Goal: Information Seeking & Learning: Learn about a topic

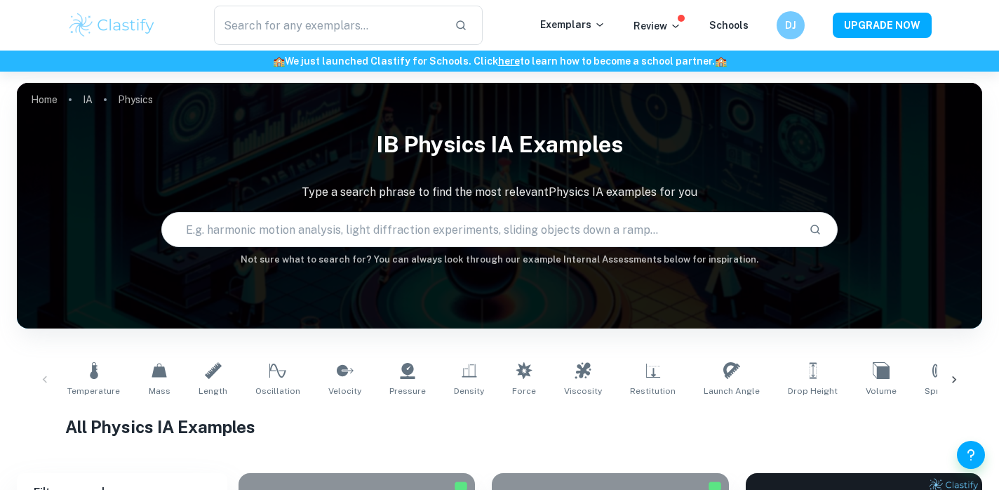
click at [534, 227] on input "text" at bounding box center [479, 229] width 635 height 39
click at [953, 376] on icon at bounding box center [954, 379] width 4 height 7
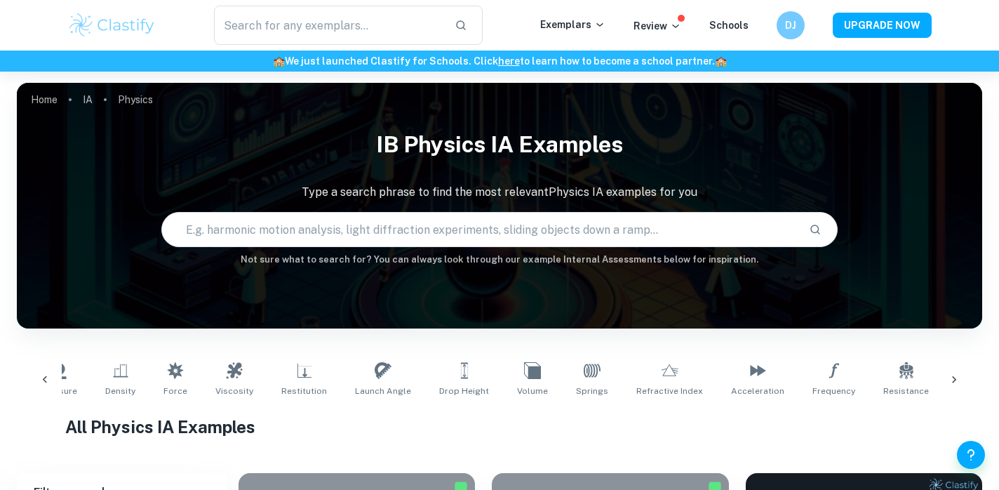
scroll to position [0, 445]
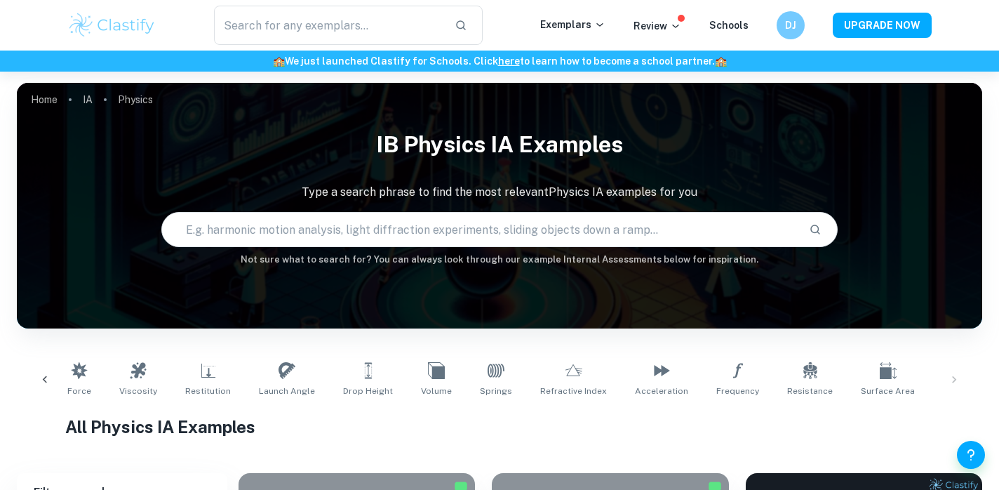
click at [952, 375] on div "Temperature Mass Length Oscillation Velocity Pressure Density Force Viscosity R…" at bounding box center [499, 379] width 943 height 46
click at [952, 382] on div "Temperature Mass Length Oscillation Velocity Pressure Density Force Viscosity R…" at bounding box center [499, 379] width 943 height 46
click at [41, 379] on icon at bounding box center [45, 380] width 14 height 14
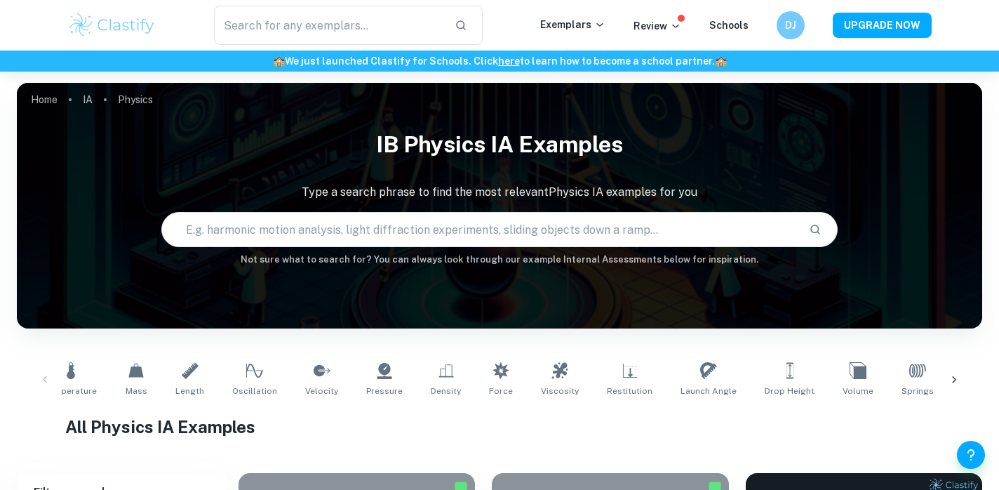
scroll to position [0, 0]
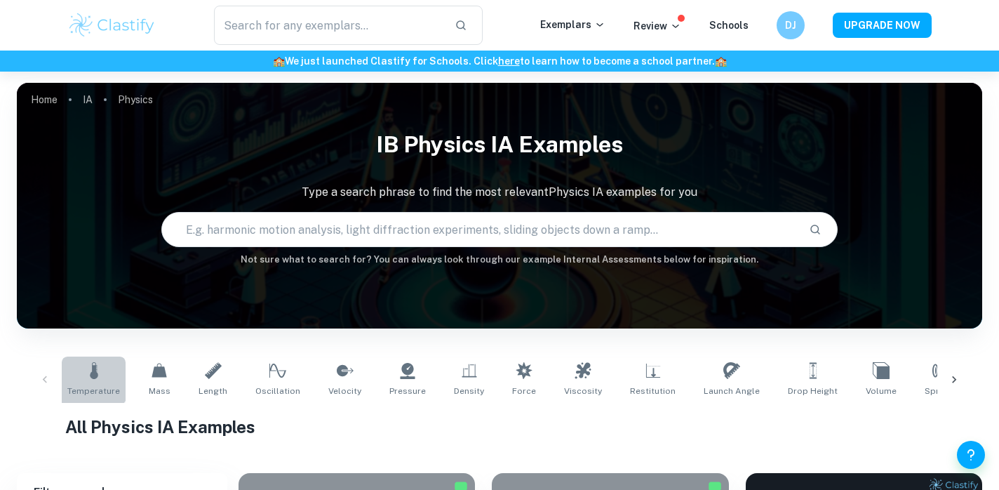
click at [88, 374] on icon at bounding box center [94, 370] width 17 height 17
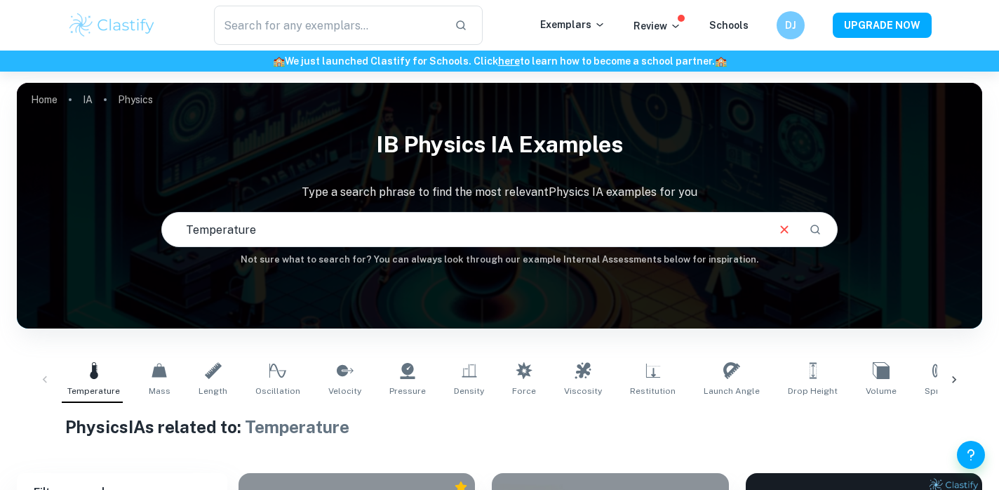
click at [501, 224] on input "text" at bounding box center [463, 229] width 603 height 39
type input "T"
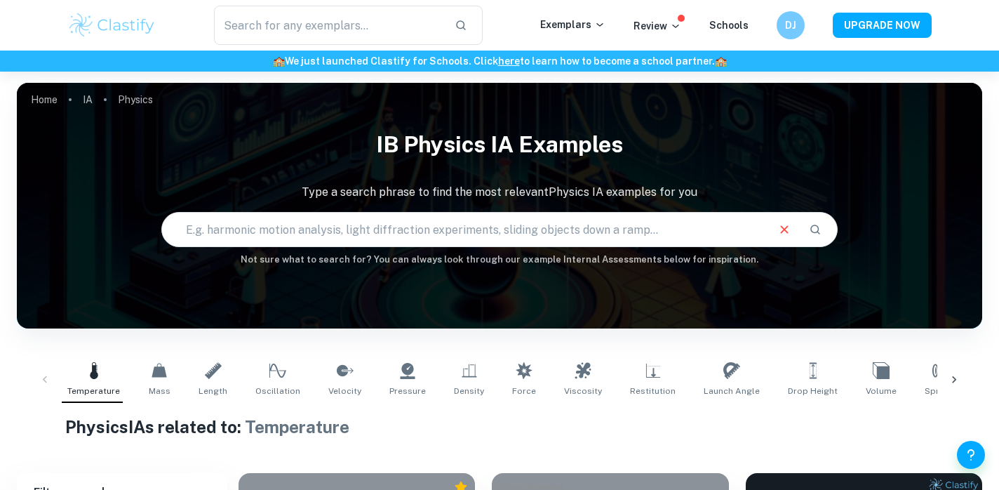
type input "H"
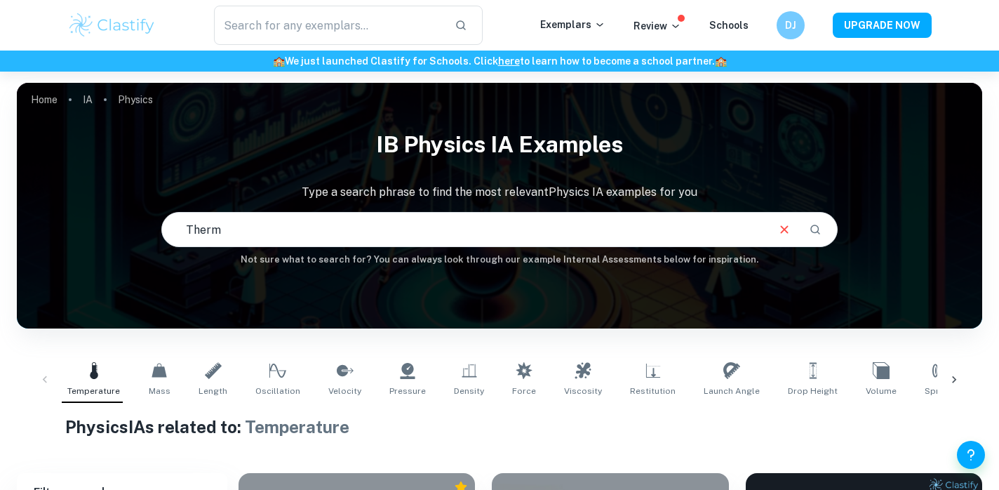
type input "Therm"
click at [112, 381] on link "Temperature" at bounding box center [94, 379] width 64 height 46
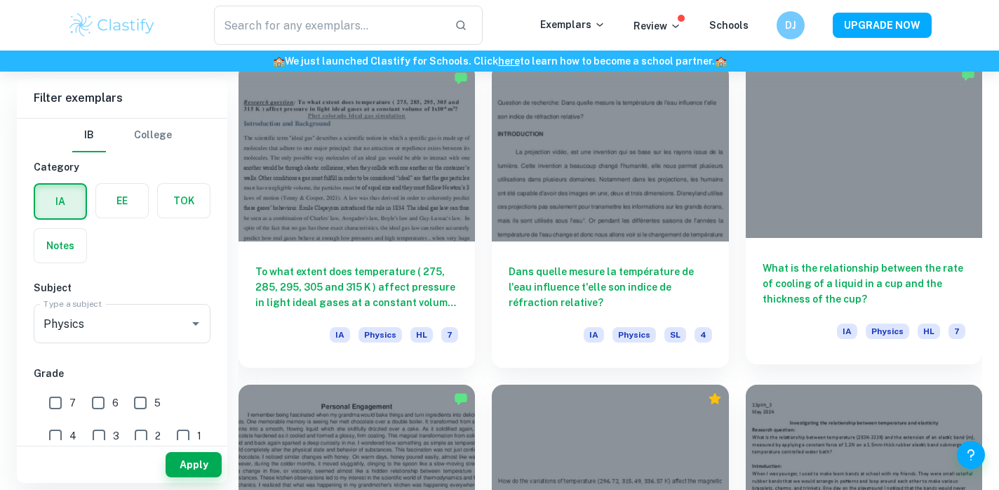
scroll to position [1656, 0]
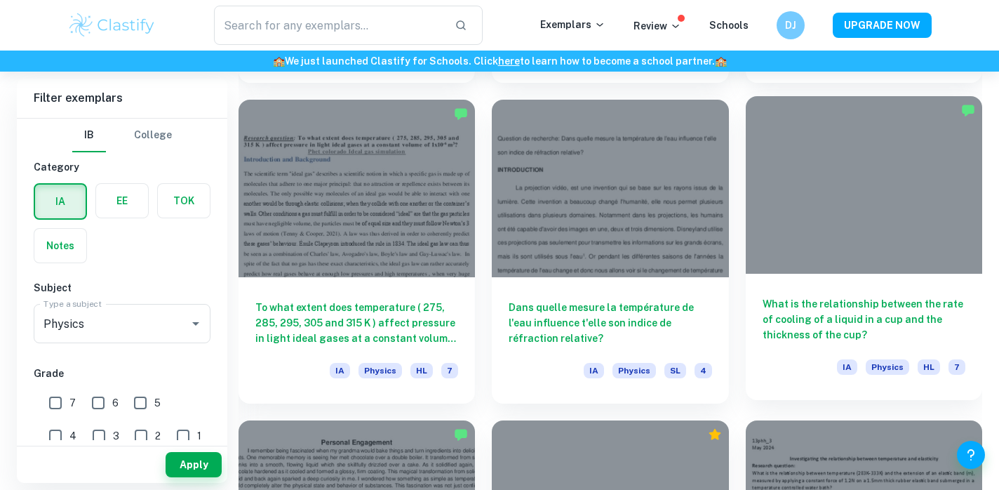
click at [857, 293] on div "What is the relationship between the rate of cooling of a liquid in a cup and t…" at bounding box center [864, 337] width 236 height 126
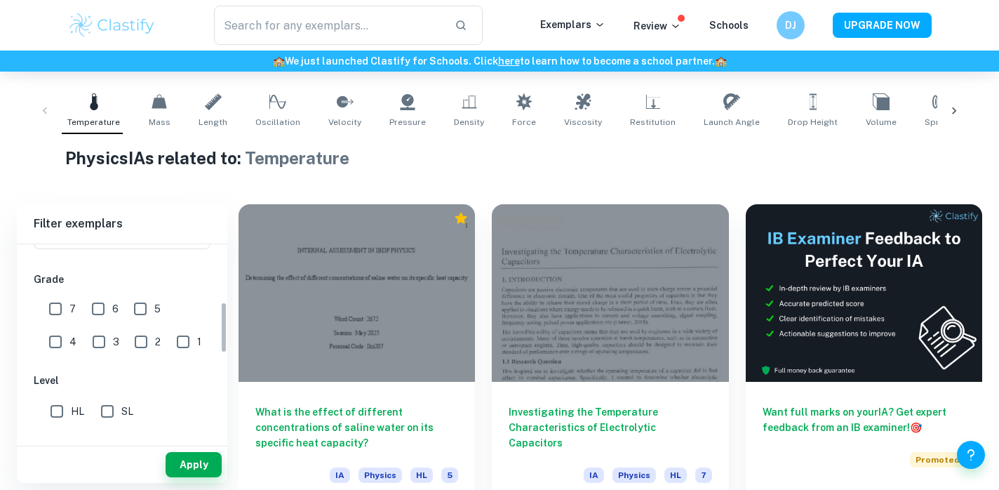
scroll to position [217, 0]
click at [63, 314] on input "7" at bounding box center [55, 311] width 28 height 28
checkbox input "true"
click at [46, 427] on input "HL" at bounding box center [57, 413] width 28 height 28
checkbox input "true"
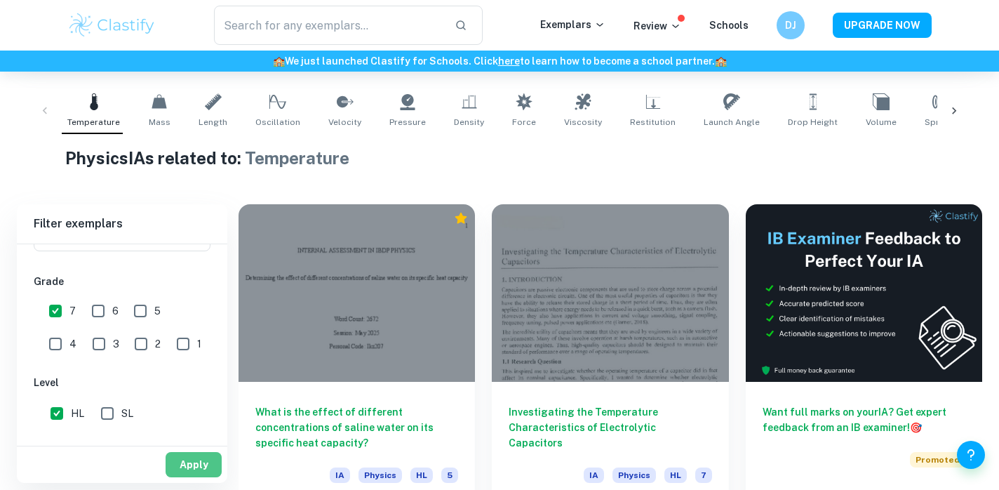
click at [215, 474] on button "Apply" at bounding box center [194, 464] width 56 height 25
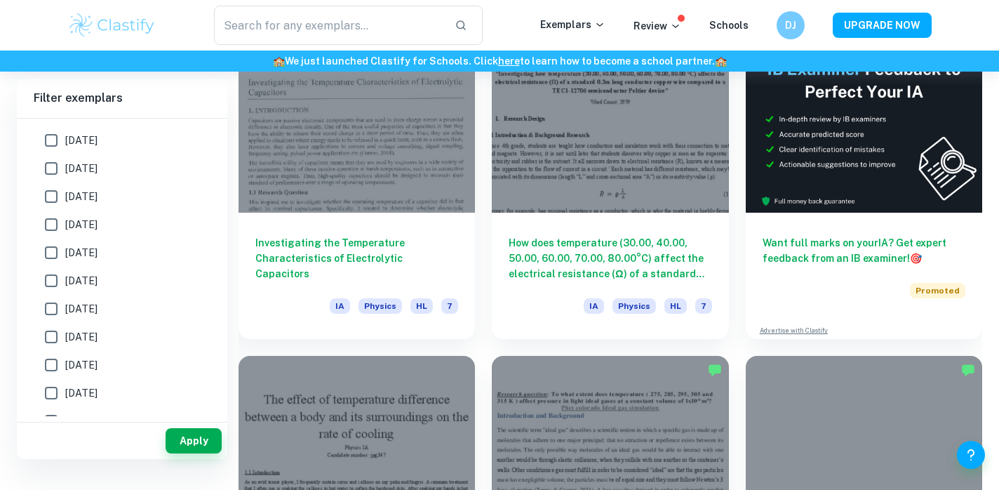
scroll to position [424, 0]
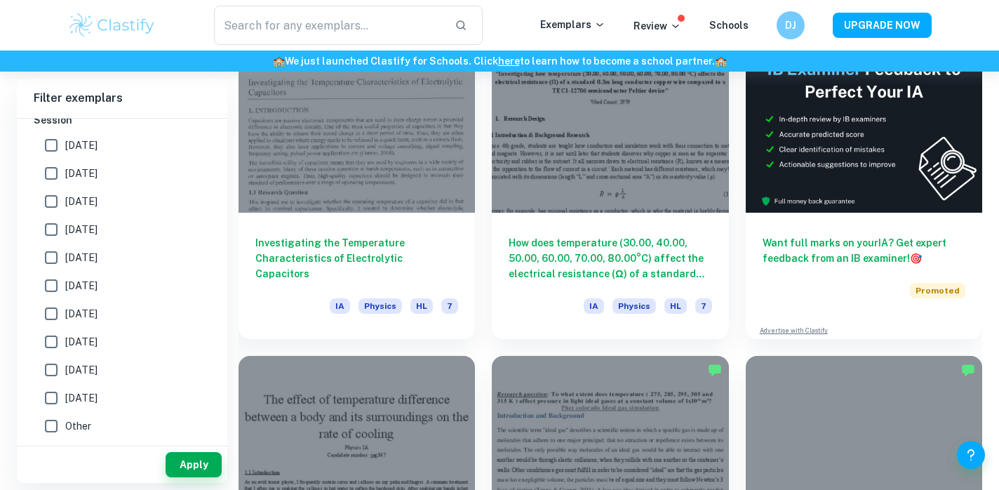
click at [98, 144] on span "[DATE]" at bounding box center [81, 145] width 32 height 15
click at [65, 144] on input "[DATE]" at bounding box center [51, 145] width 28 height 28
checkbox input "true"
click at [102, 182] on label "[DATE]" at bounding box center [118, 173] width 162 height 28
click at [65, 182] on input "[DATE]" at bounding box center [51, 173] width 28 height 28
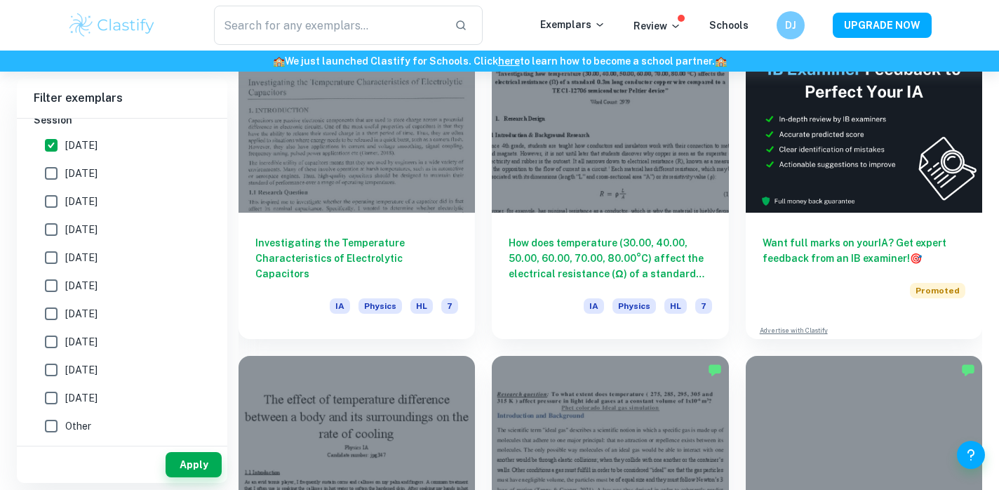
checkbox input "true"
click at [98, 195] on span "[DATE]" at bounding box center [81, 201] width 32 height 15
click at [65, 195] on input "[DATE]" at bounding box center [51, 201] width 28 height 28
checkbox input "true"
click at [98, 226] on span "[DATE]" at bounding box center [81, 229] width 32 height 15
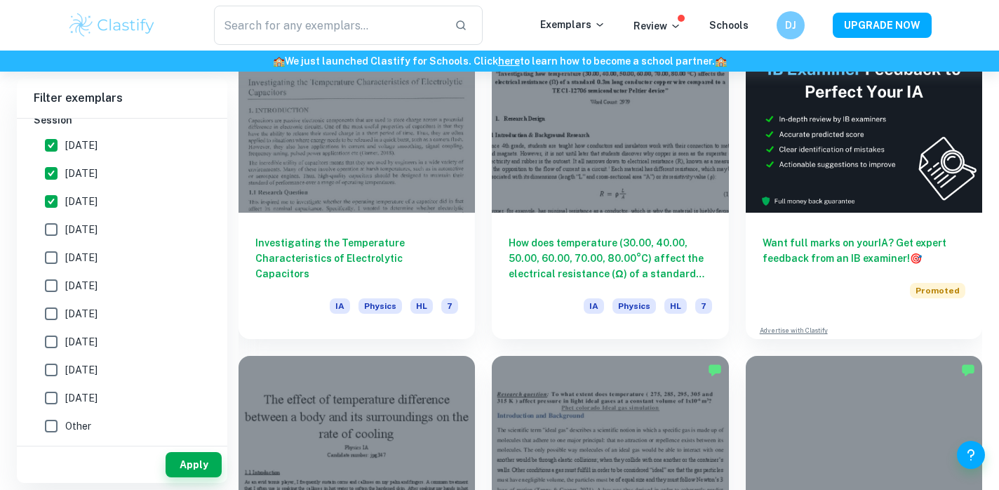
click at [65, 226] on input "[DATE]" at bounding box center [51, 229] width 28 height 28
checkbox input "true"
click at [135, 269] on label "[DATE]" at bounding box center [118, 257] width 162 height 28
click at [65, 269] on input "[DATE]" at bounding box center [51, 257] width 28 height 28
click at [98, 250] on span "[DATE]" at bounding box center [81, 257] width 32 height 15
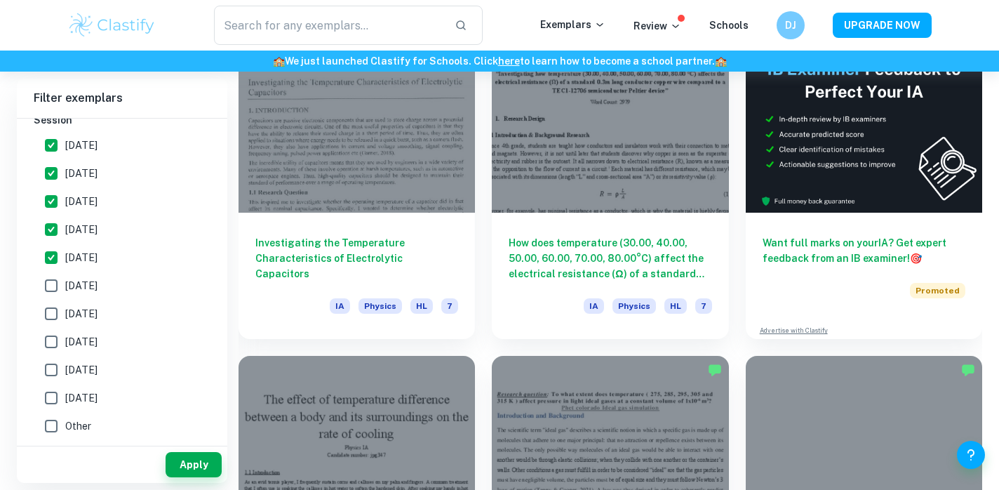
click at [65, 250] on input "[DATE]" at bounding box center [51, 257] width 28 height 28
checkbox input "false"
click at [186, 457] on button "Apply" at bounding box center [194, 464] width 56 height 25
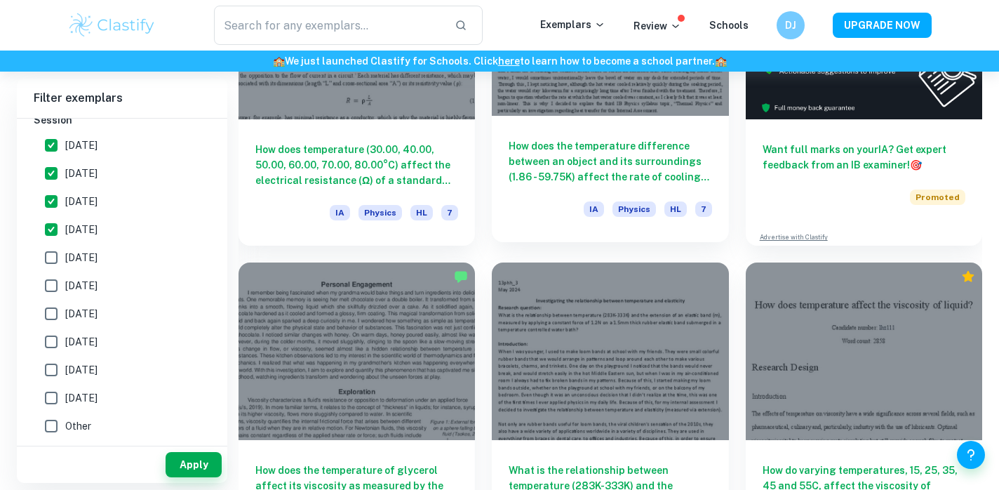
scroll to position [631, 0]
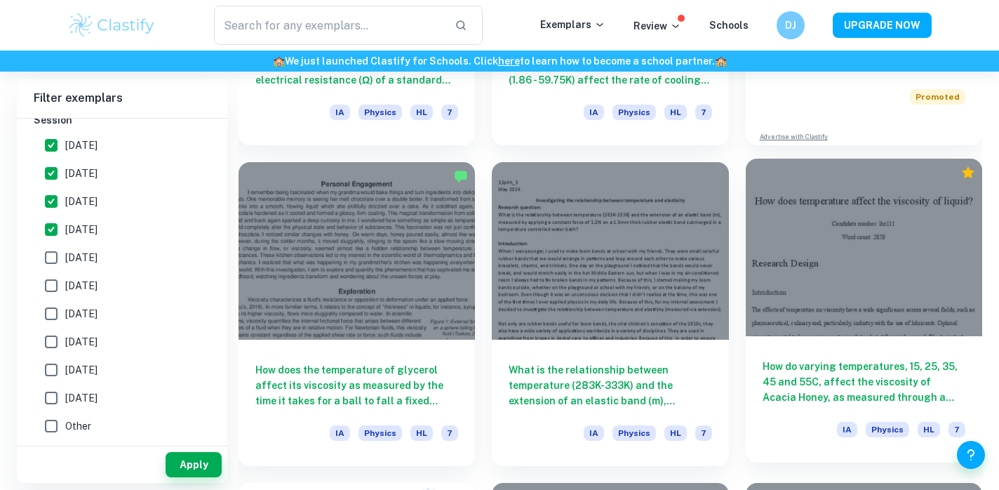
click at [871, 344] on div "How do varying temperatures, 15, 25, 35, 45 and 55C, affect the viscosity of Ac…" at bounding box center [864, 399] width 236 height 126
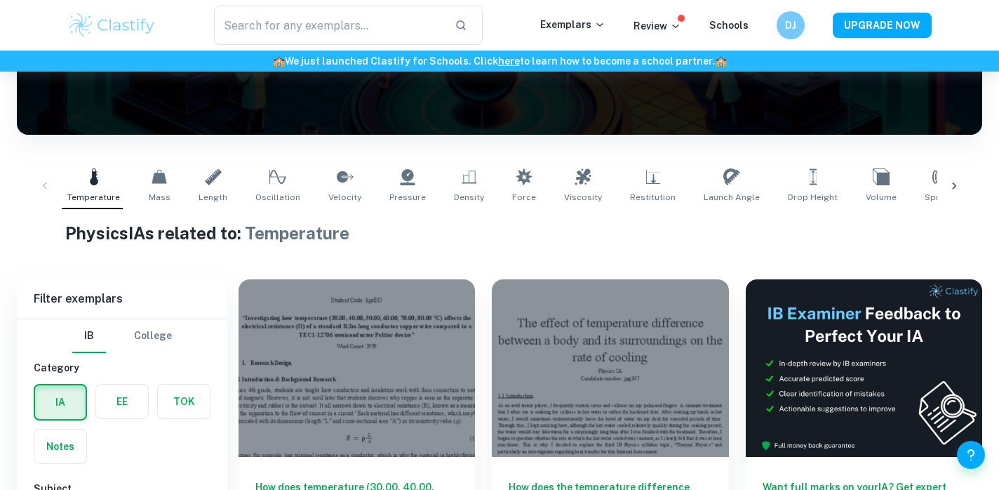
scroll to position [384, 0]
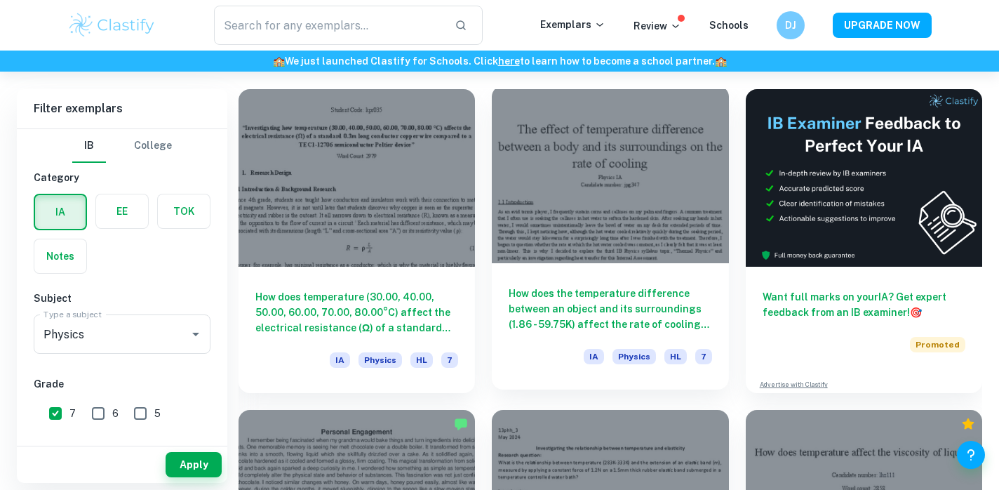
click at [635, 308] on h6 "How does the temperature difference between an object and its surroundings (1.8…" at bounding box center [610, 309] width 203 height 46
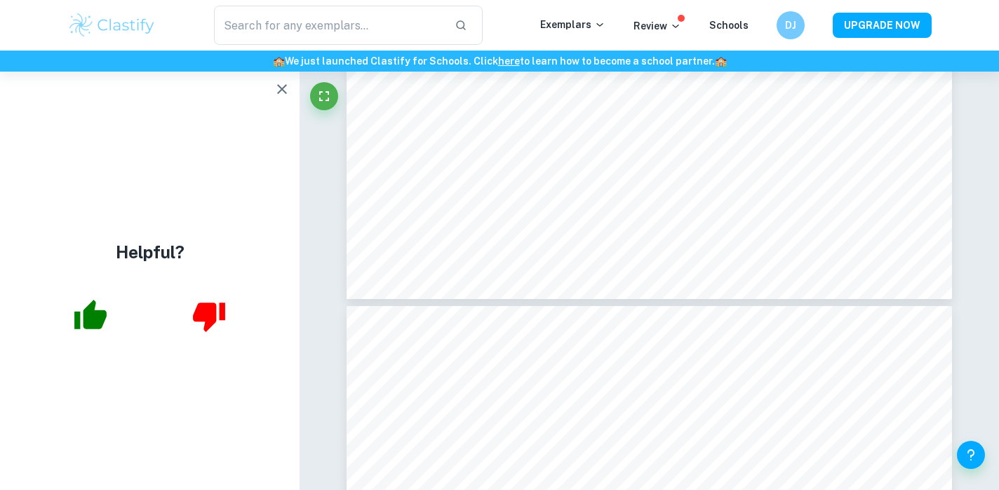
scroll to position [2561, 0]
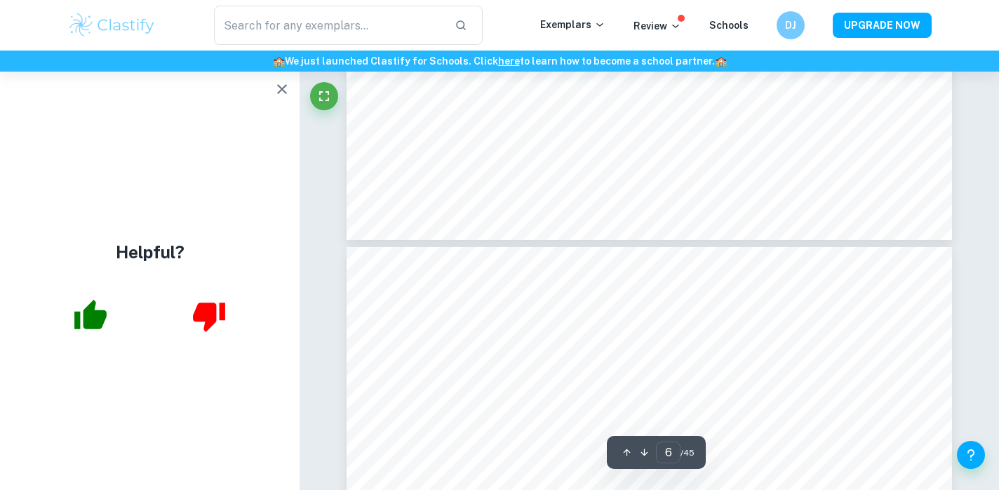
type input "5"
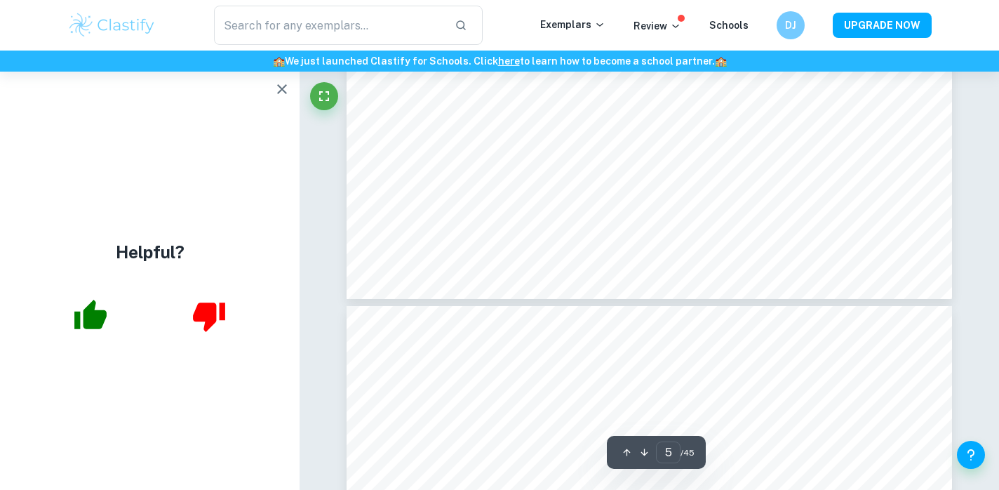
scroll to position [4288, 0]
